Goal: Transaction & Acquisition: Purchase product/service

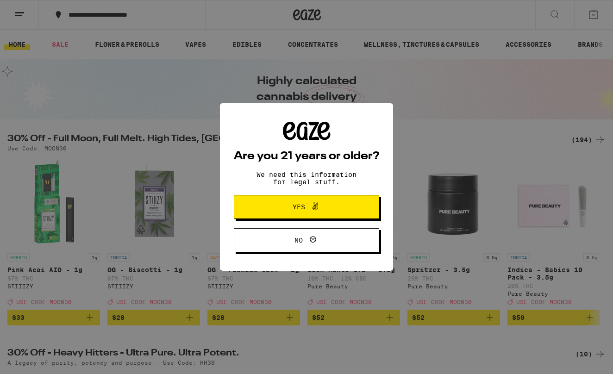
click at [331, 212] on span "Yes" at bounding box center [306, 207] width 70 height 12
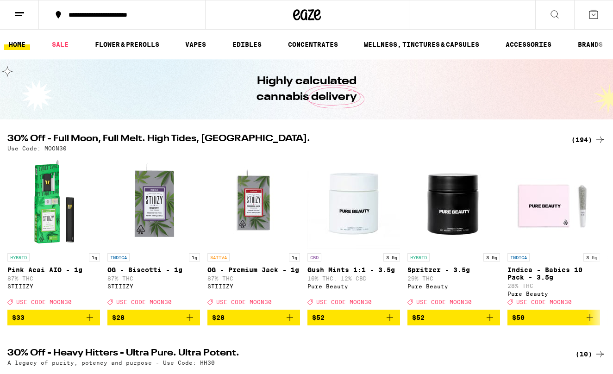
click at [149, 19] on button "**********" at bounding box center [122, 15] width 166 height 28
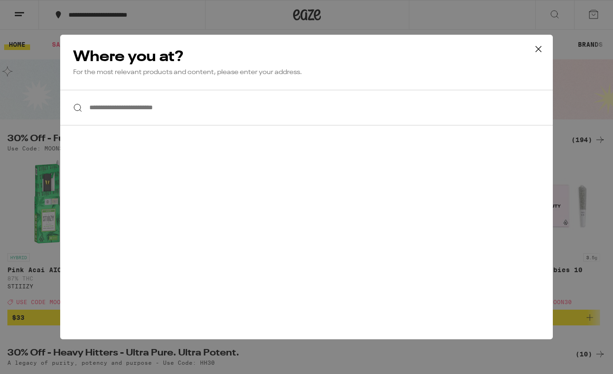
click at [146, 96] on input "**********" at bounding box center [306, 108] width 493 height 36
type input "*"
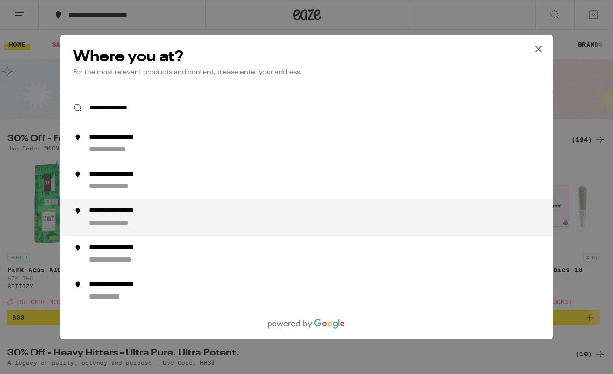
click at [158, 210] on div "**********" at bounding box center [127, 212] width 76 height 10
type input "**********"
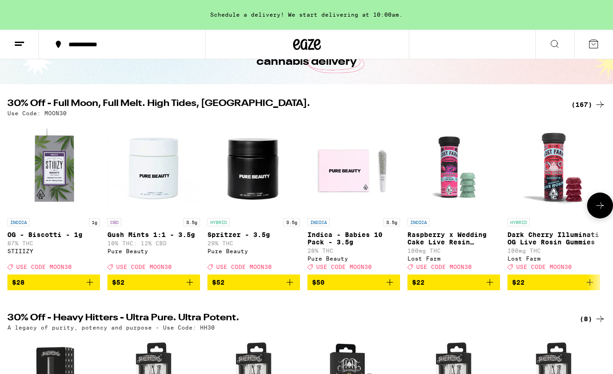
scroll to position [262, 0]
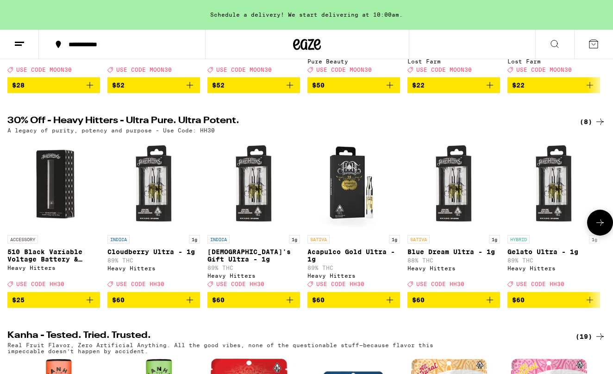
click at [595, 228] on icon at bounding box center [600, 222] width 11 height 11
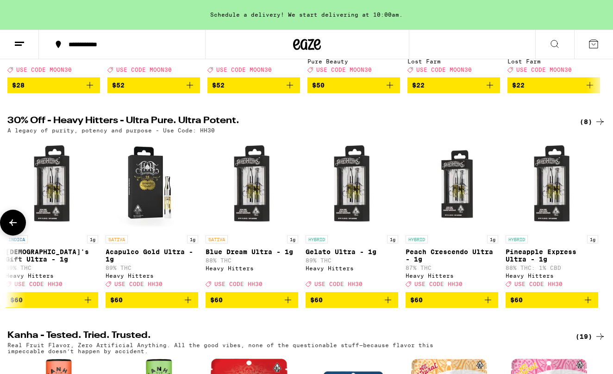
click at [595, 233] on div at bounding box center [600, 223] width 26 height 26
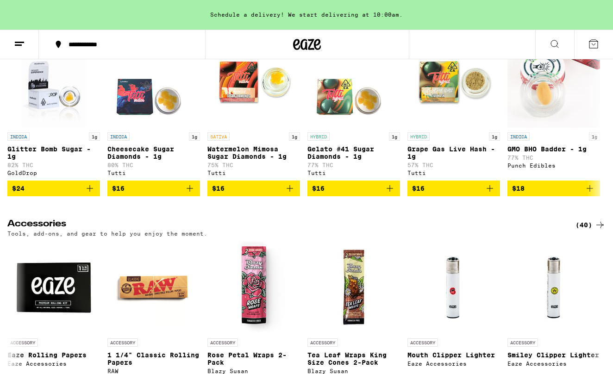
scroll to position [3766, 0]
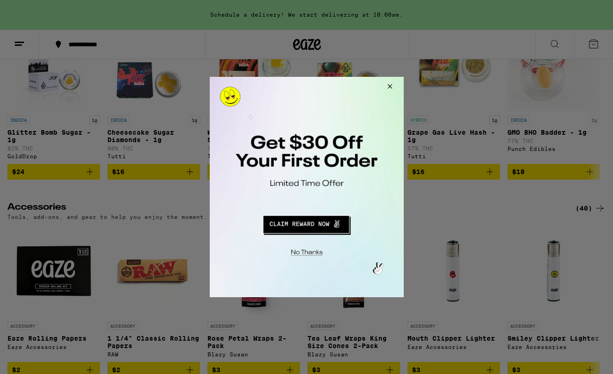
click at [550, 172] on div at bounding box center [306, 187] width 613 height 374
click at [393, 82] on button "Close Modal" at bounding box center [388, 88] width 25 height 22
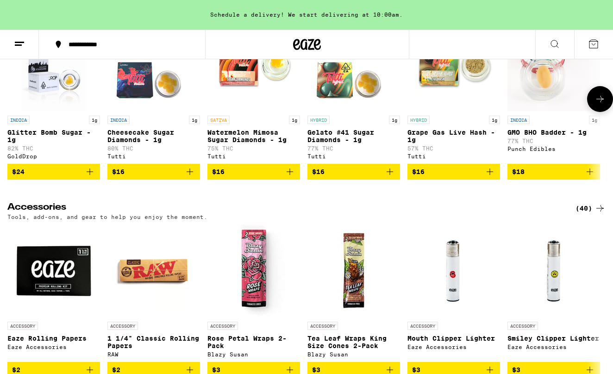
click at [593, 112] on button at bounding box center [600, 99] width 26 height 26
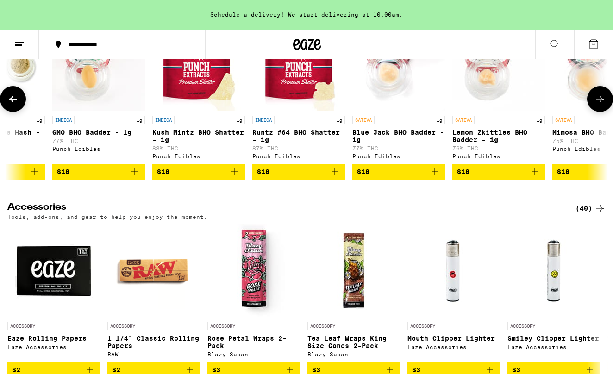
scroll to position [0, 498]
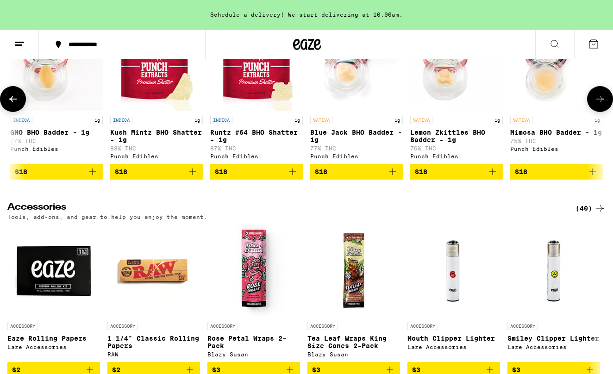
click at [599, 105] on icon at bounding box center [600, 99] width 11 height 11
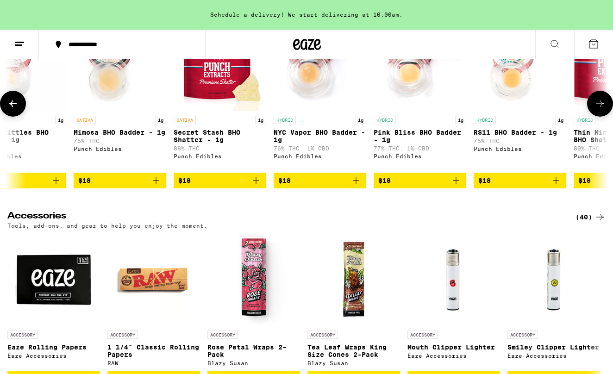
scroll to position [0, 995]
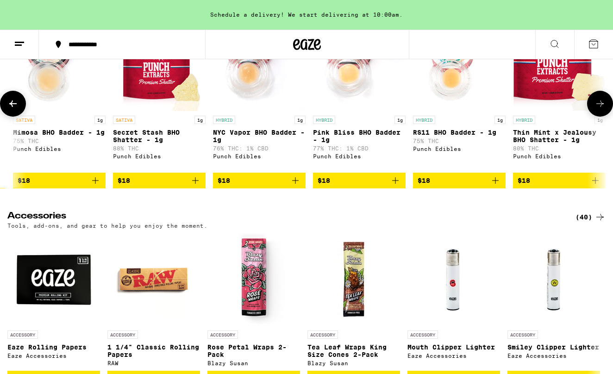
click at [599, 109] on icon at bounding box center [600, 103] width 11 height 11
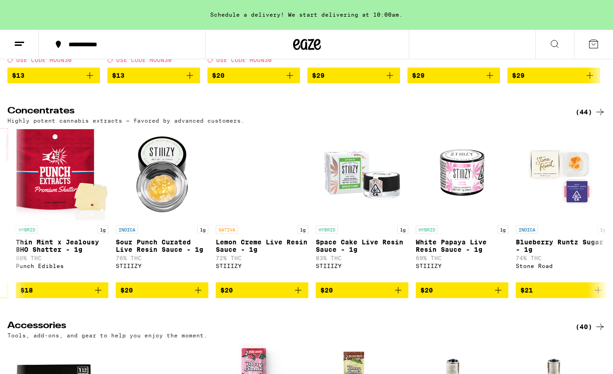
scroll to position [3675, 0]
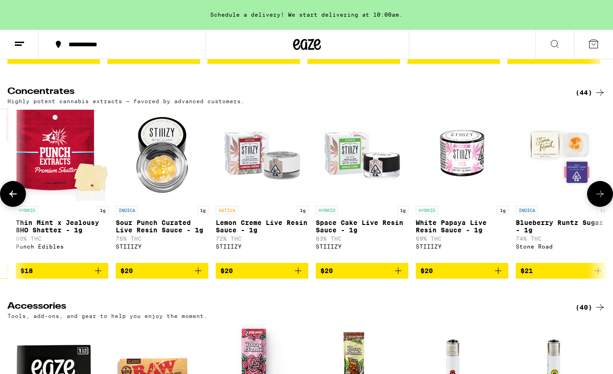
click at [594, 207] on button at bounding box center [600, 194] width 26 height 26
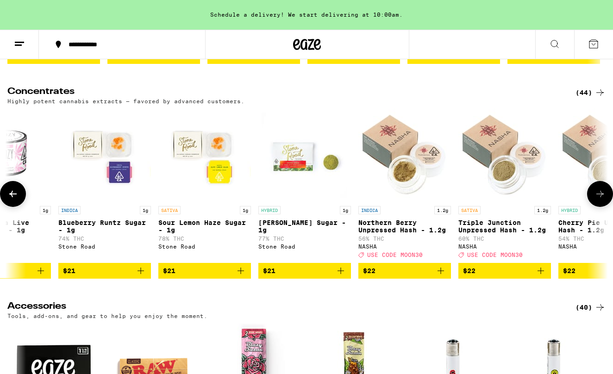
scroll to position [0, 1990]
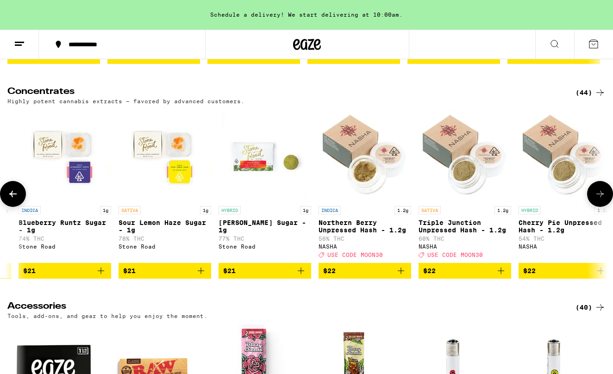
click at [593, 207] on button at bounding box center [600, 194] width 26 height 26
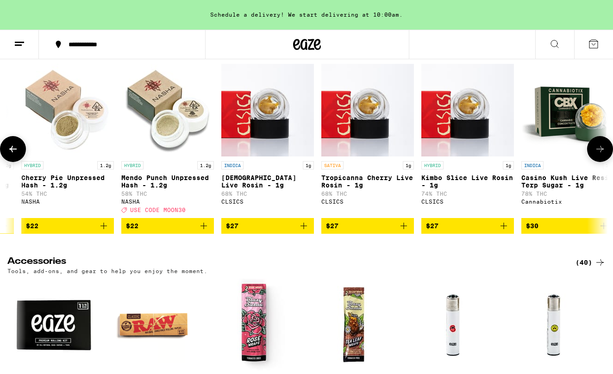
scroll to position [3728, 0]
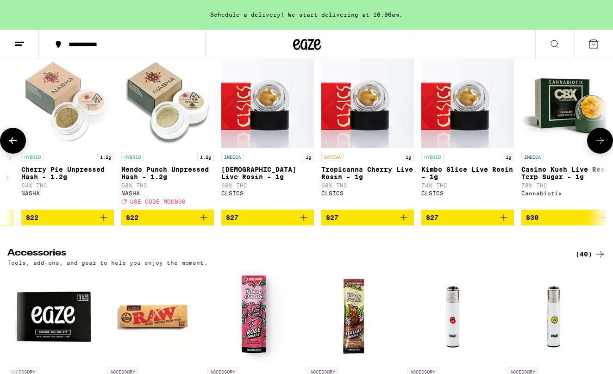
click at [594, 154] on button at bounding box center [600, 141] width 26 height 26
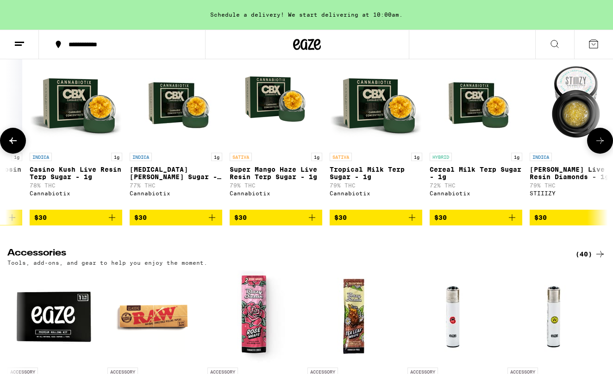
scroll to position [0, 2985]
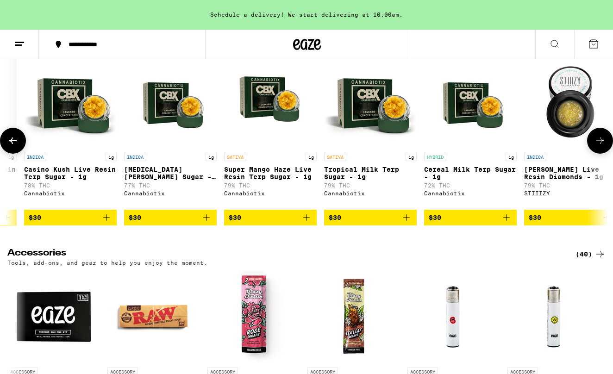
click at [595, 146] on icon at bounding box center [600, 140] width 11 height 11
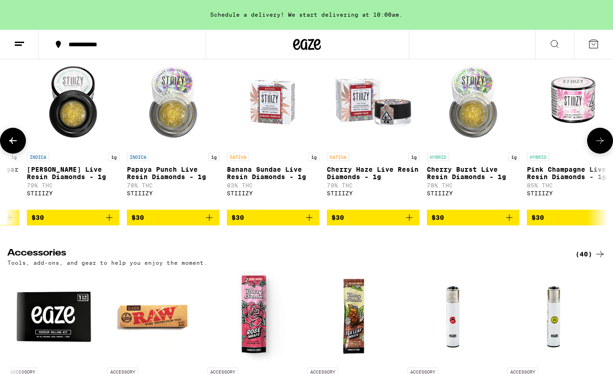
click at [594, 154] on button at bounding box center [600, 141] width 26 height 26
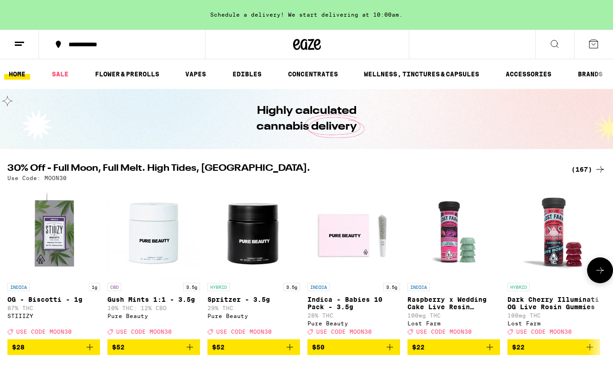
scroll to position [0, 0]
click at [150, 70] on link "FLOWER & PREROLLS" at bounding box center [127, 74] width 74 height 11
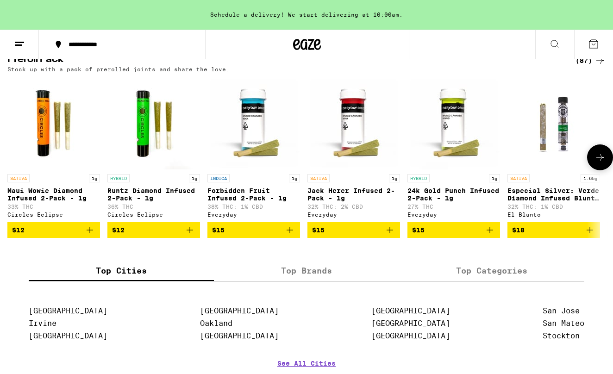
scroll to position [836, 0]
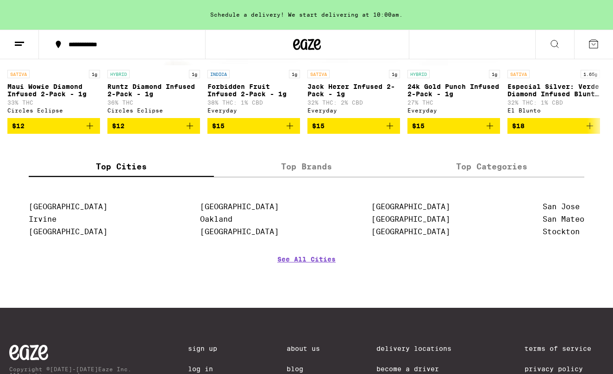
click at [323, 177] on label "Top Brands" at bounding box center [306, 167] width 185 height 20
click at [0, 0] on input "Top Brands" at bounding box center [0, 0] width 0 height 0
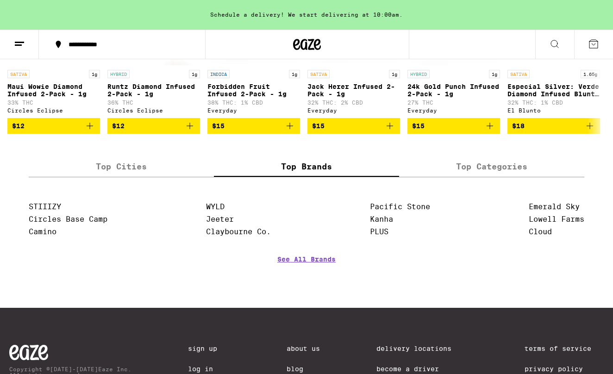
click at [475, 177] on label "Top Categories" at bounding box center [491, 167] width 185 height 20
click at [0, 0] on input "Top Categories" at bounding box center [0, 0] width 0 height 0
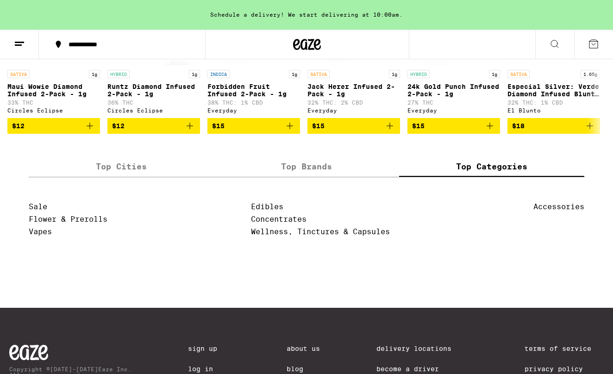
click at [372, 177] on label "Top Brands" at bounding box center [306, 167] width 185 height 20
click at [0, 0] on input "Top Brands" at bounding box center [0, 0] width 0 height 0
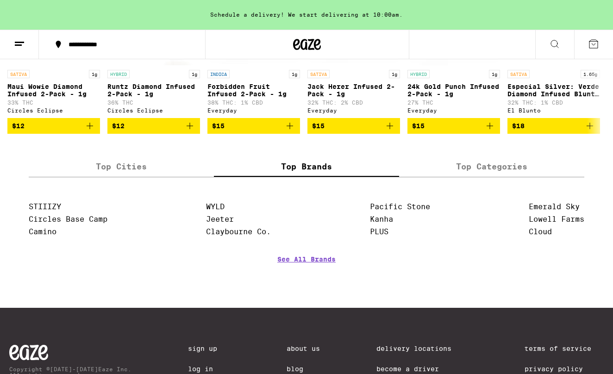
click at [456, 177] on label "Top Categories" at bounding box center [491, 167] width 185 height 20
click at [0, 0] on input "Top Categories" at bounding box center [0, 0] width 0 height 0
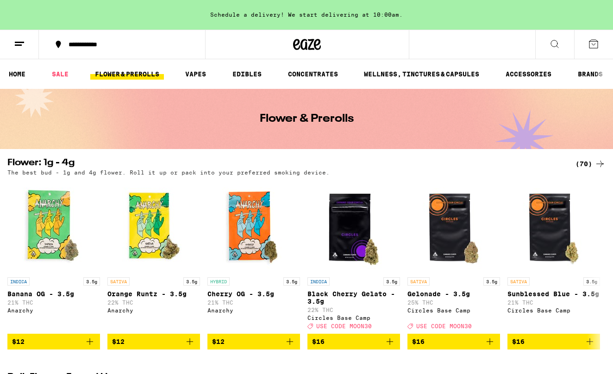
scroll to position [0, 0]
click at [317, 78] on link "CONCENTRATES" at bounding box center [313, 74] width 59 height 11
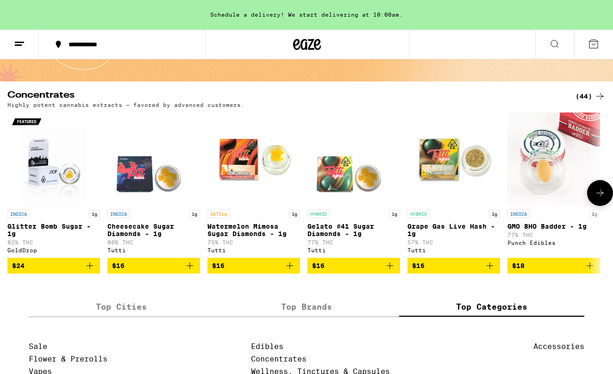
scroll to position [76, 0]
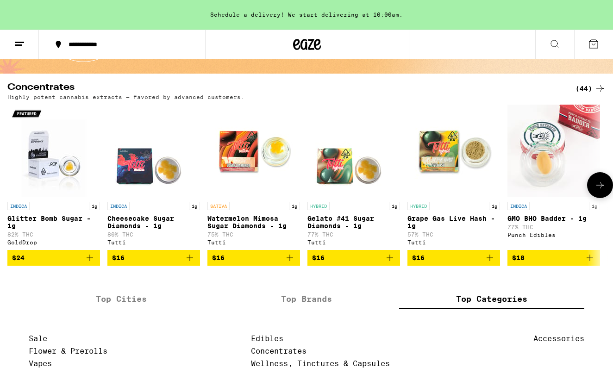
click at [605, 191] on icon at bounding box center [600, 185] width 11 height 11
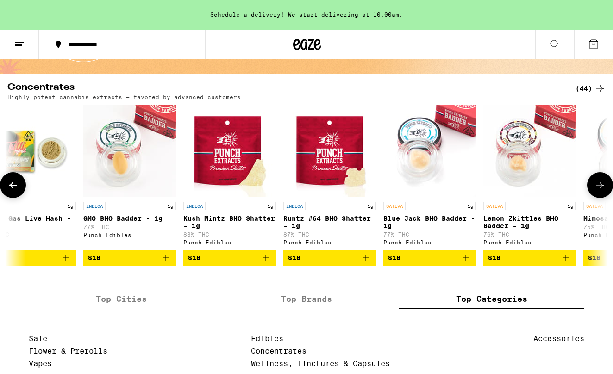
scroll to position [0, 498]
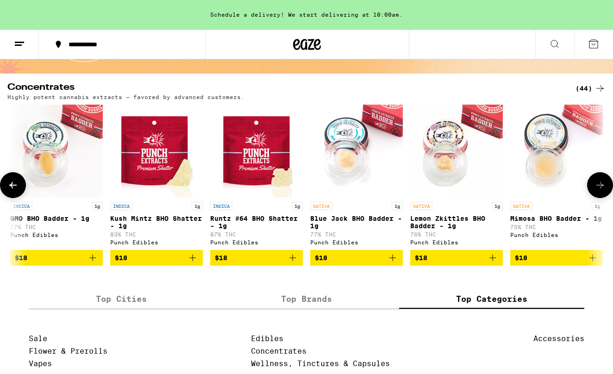
click at [594, 182] on button at bounding box center [600, 185] width 26 height 26
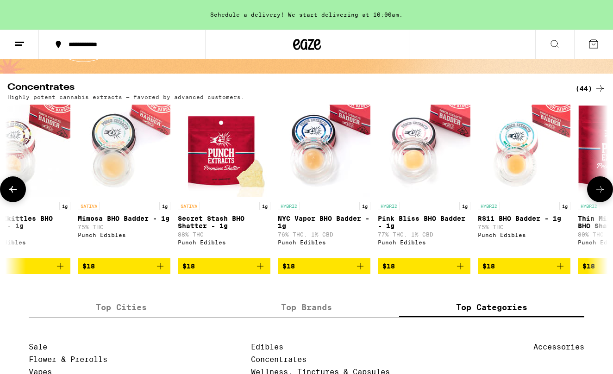
scroll to position [0, 995]
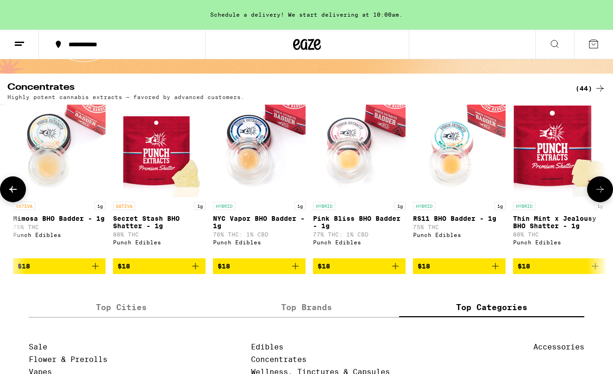
click at [591, 198] on button at bounding box center [600, 190] width 26 height 26
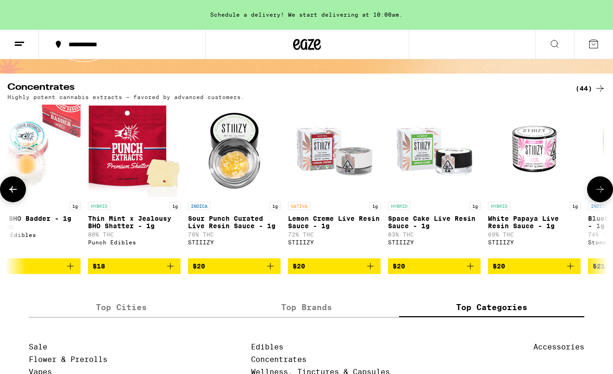
scroll to position [0, 1493]
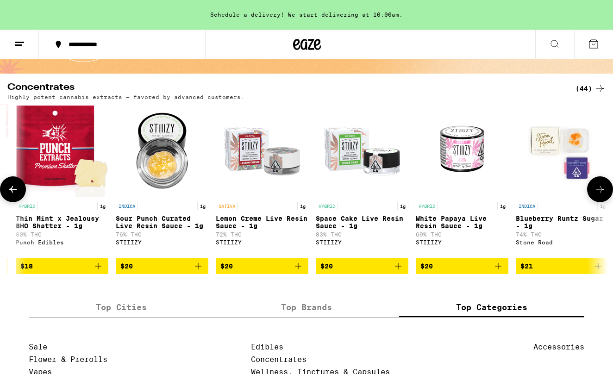
click at [591, 198] on button at bounding box center [600, 190] width 26 height 26
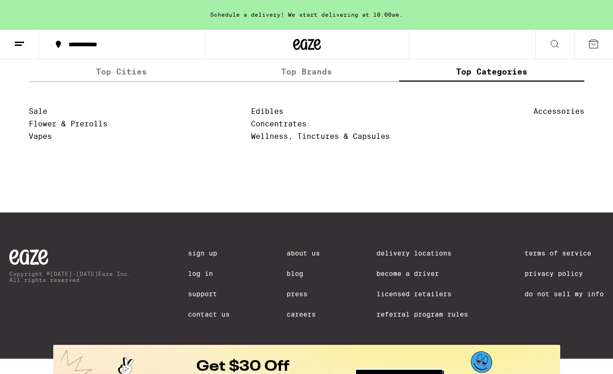
scroll to position [235, 0]
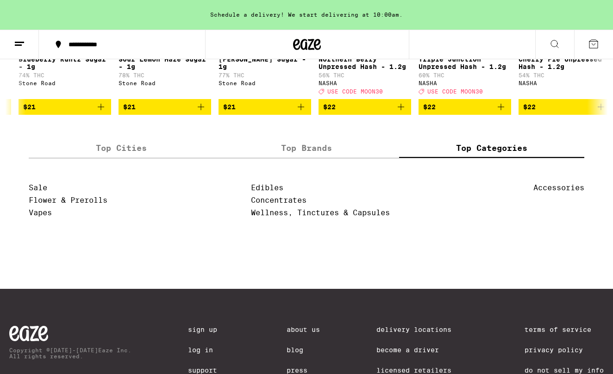
click at [567, 202] on ul "Accessories" at bounding box center [559, 202] width 51 height 38
click at [567, 192] on link "Accessories" at bounding box center [559, 187] width 51 height 9
